Goal: Go to known website: Go to known website

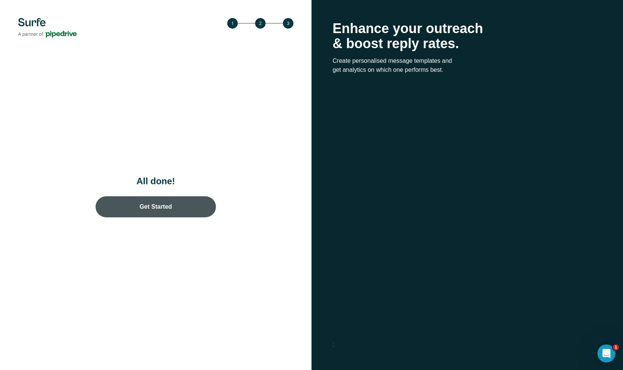
click at [153, 208] on link "Get Started" at bounding box center [156, 206] width 120 height 21
click at [160, 205] on link "Get Started" at bounding box center [156, 206] width 120 height 21
